Goal: Transaction & Acquisition: Purchase product/service

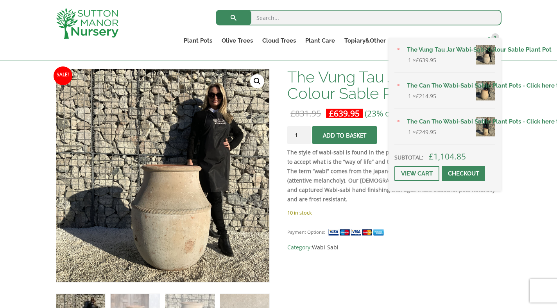
click at [494, 36] on span "3" at bounding box center [495, 37] width 8 height 8
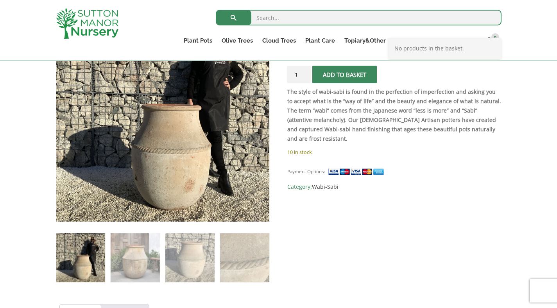
scroll to position [168, 0]
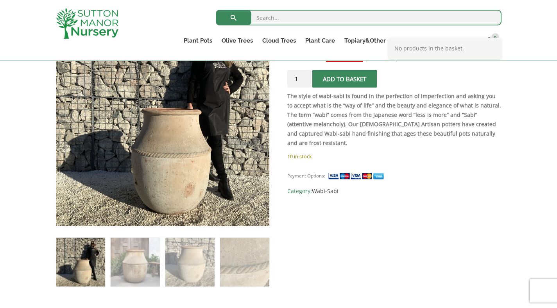
click at [91, 259] on img at bounding box center [80, 261] width 49 height 49
click at [467, 43] on link "Contact" at bounding box center [466, 40] width 32 height 11
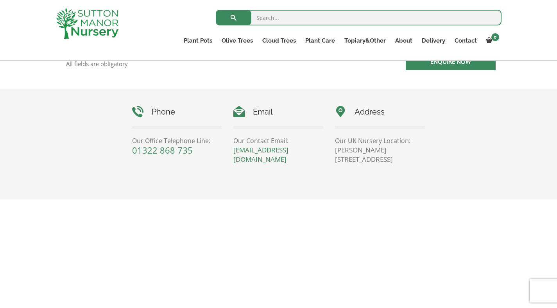
scroll to position [348, 0]
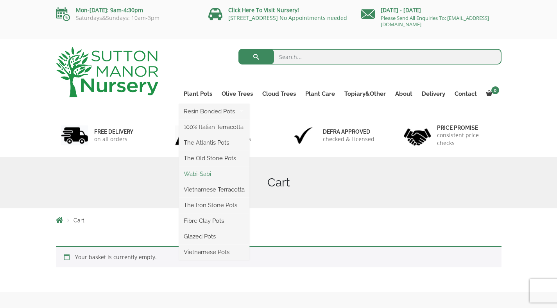
click at [209, 171] on link "Wabi-Sabi" at bounding box center [214, 174] width 70 height 12
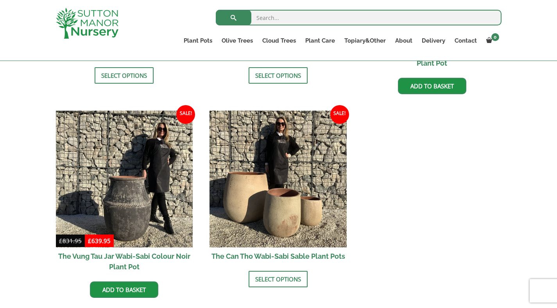
scroll to position [966, 0]
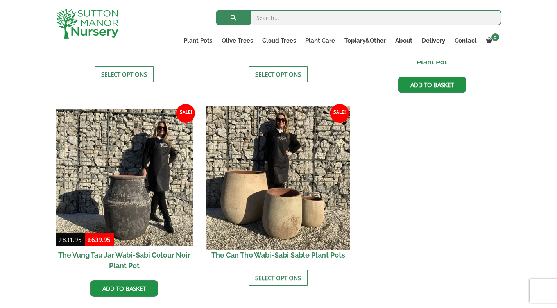
click at [315, 203] on img at bounding box center [278, 178] width 144 height 144
click at [324, 202] on img at bounding box center [278, 178] width 144 height 144
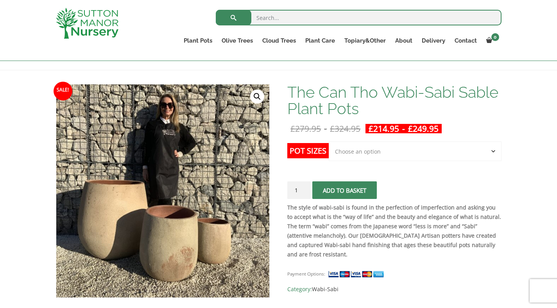
scroll to position [91, 0]
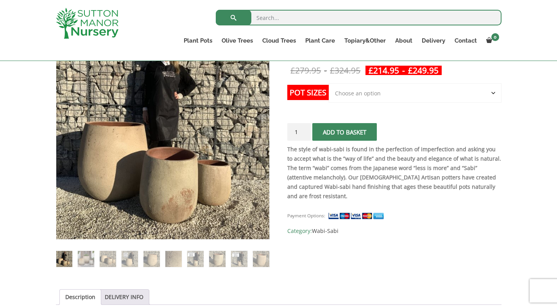
scroll to position [144, 0]
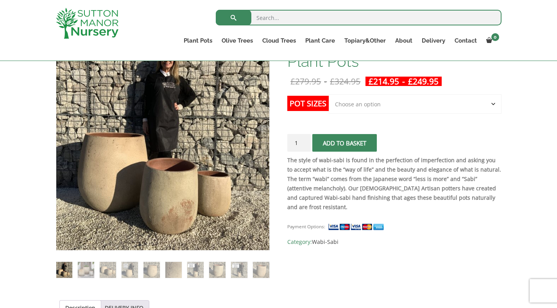
click at [439, 108] on select "Choose an option Click here to buy the 3rd to Largest Pot In The Picture Click …" at bounding box center [414, 104] width 172 height 20
click at [433, 108] on select "Choose an option Click here to buy the 3rd to Largest Pot In The Picture Click …" at bounding box center [414, 104] width 172 height 20
click at [414, 98] on select "Choose an option Click here to buy the 3rd to Largest Pot In The Picture Click …" at bounding box center [414, 104] width 172 height 20
click at [415, 104] on select "Choose an option Click here to buy the 3rd to Largest Pot In The Picture Click …" at bounding box center [414, 104] width 172 height 20
click at [406, 108] on select "Choose an option Click here to buy the 3rd to Largest Pot In The Picture Click …" at bounding box center [414, 104] width 172 height 20
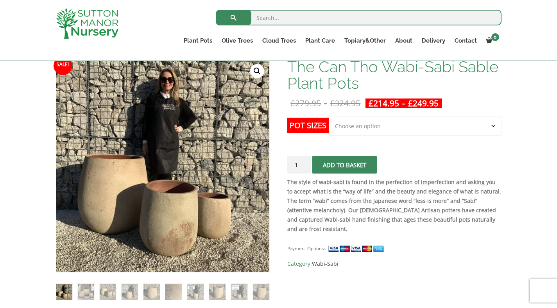
scroll to position [127, 0]
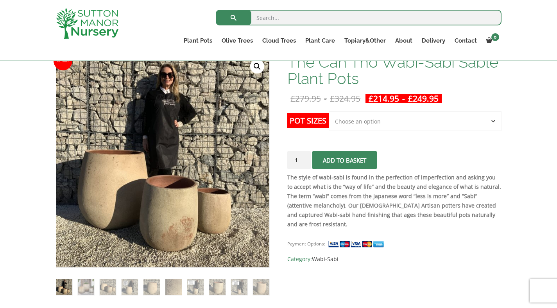
click at [399, 129] on select "Choose an option Click here to buy the 3rd to Largest Pot In The Picture Click …" at bounding box center [414, 121] width 172 height 20
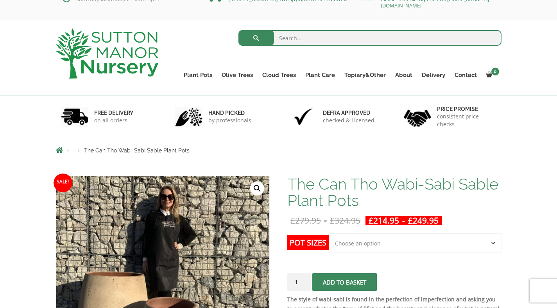
scroll to position [16, 0]
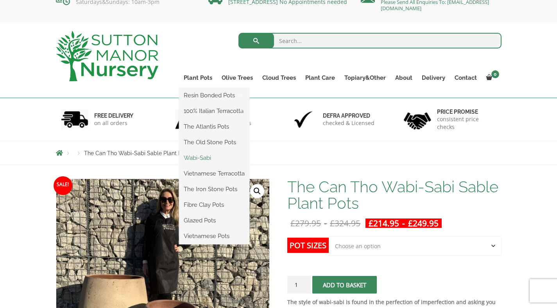
click at [212, 158] on link "Wabi-Sabi" at bounding box center [214, 158] width 70 height 12
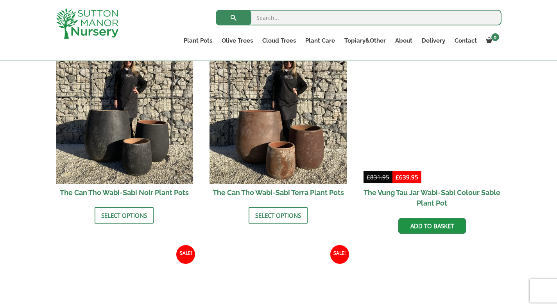
scroll to position [822, 0]
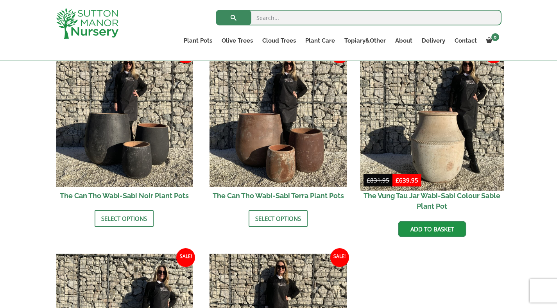
click at [440, 128] on img at bounding box center [432, 118] width 144 height 144
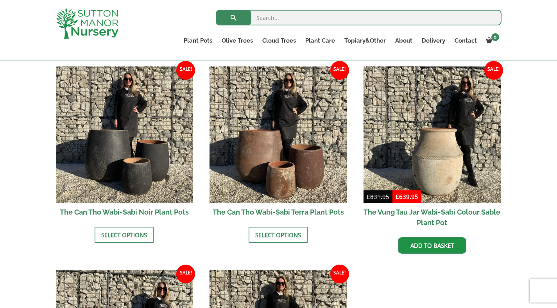
scroll to position [800, 0]
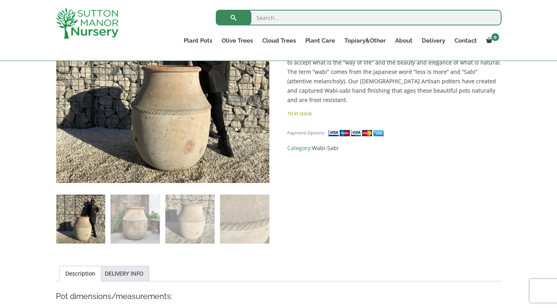
scroll to position [228, 0]
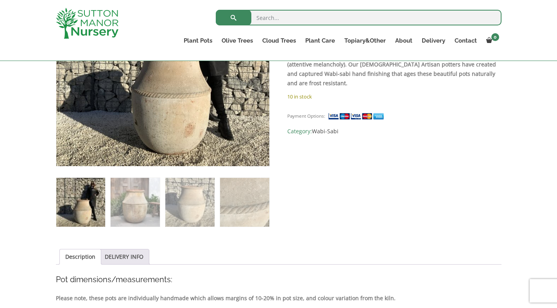
click at [80, 195] on img at bounding box center [80, 202] width 49 height 49
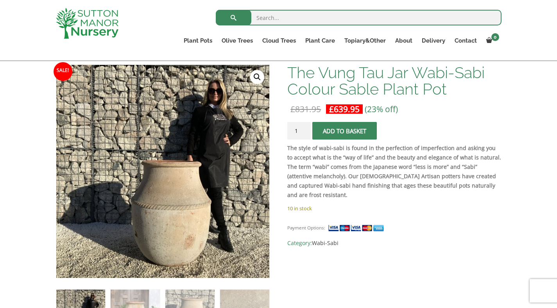
scroll to position [112, 0]
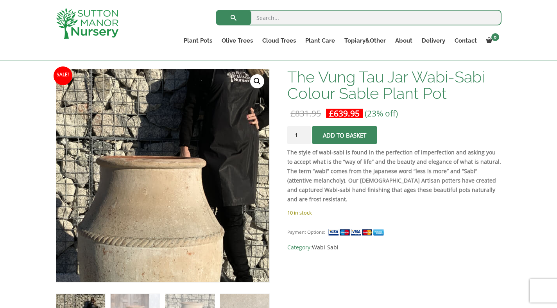
click at [195, 175] on img at bounding box center [135, 176] width 391 height 391
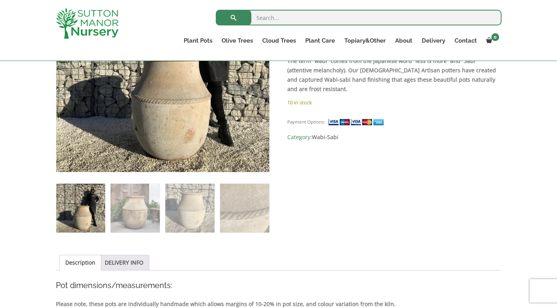
scroll to position [218, 0]
